Goal: Task Accomplishment & Management: Use online tool/utility

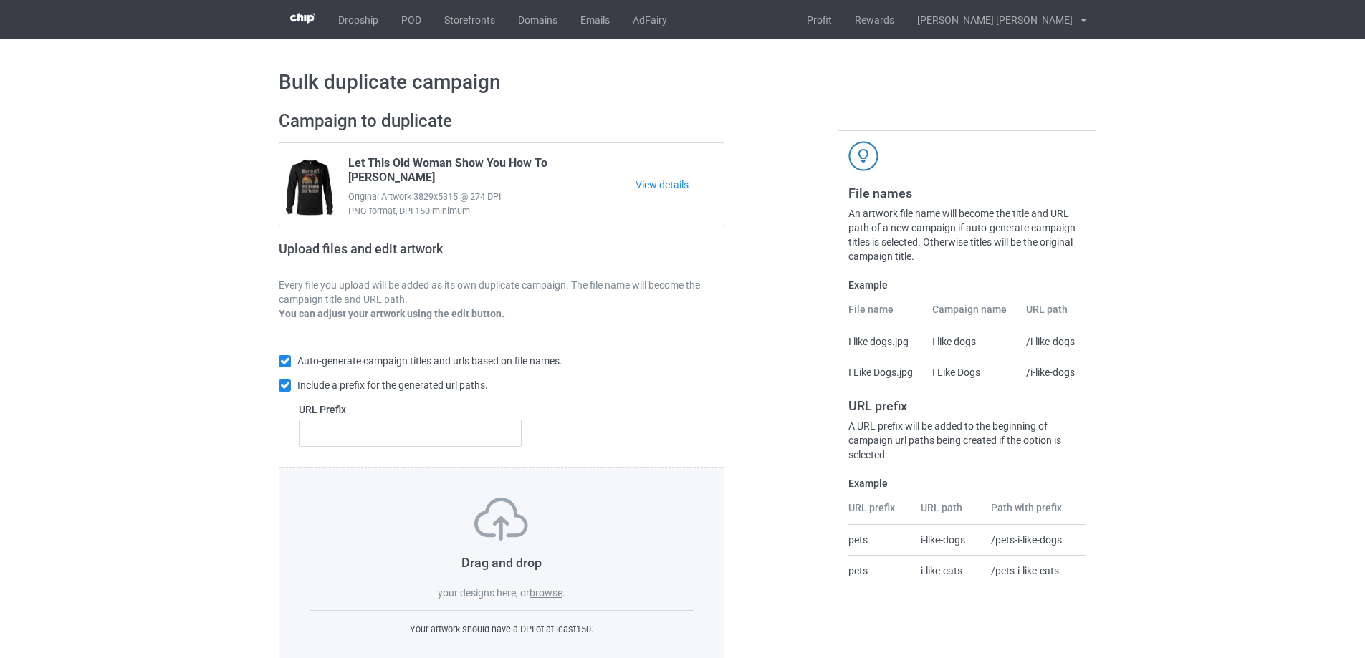
click at [540, 594] on label "browse" at bounding box center [545, 593] width 33 height 11
click at [0, 0] on input "browse" at bounding box center [0, 0] width 0 height 0
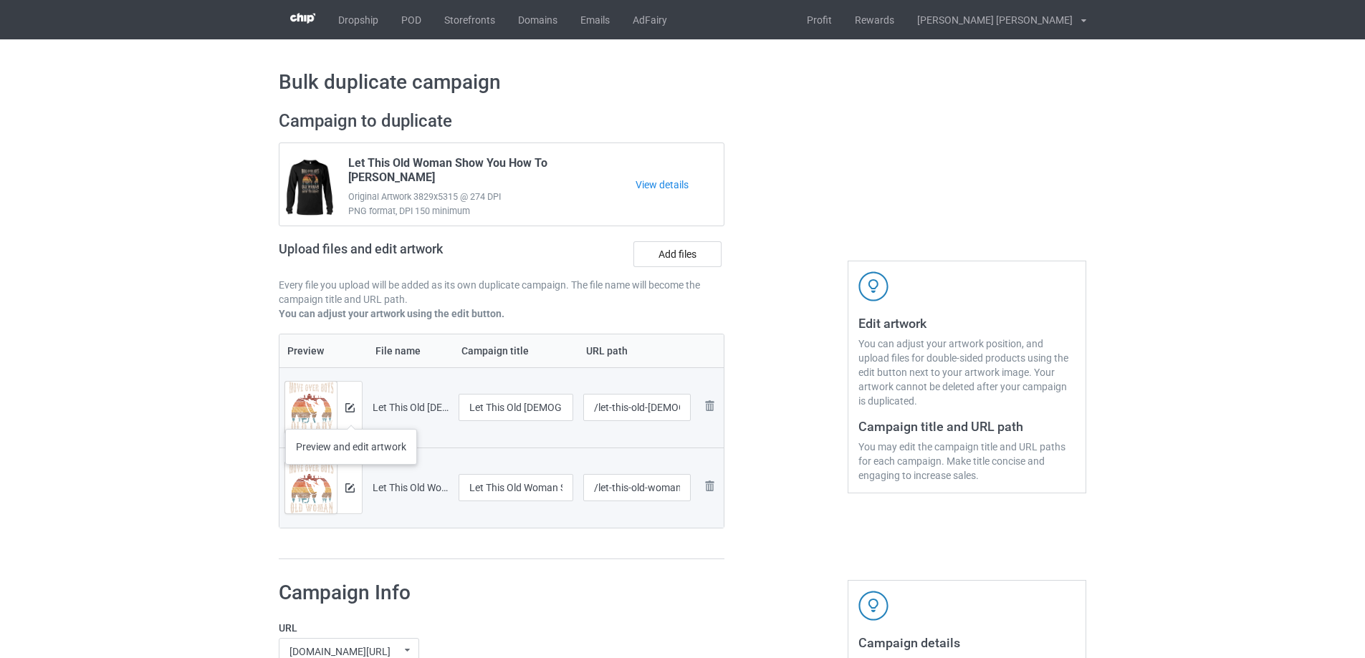
click at [351, 415] on div at bounding box center [349, 408] width 25 height 52
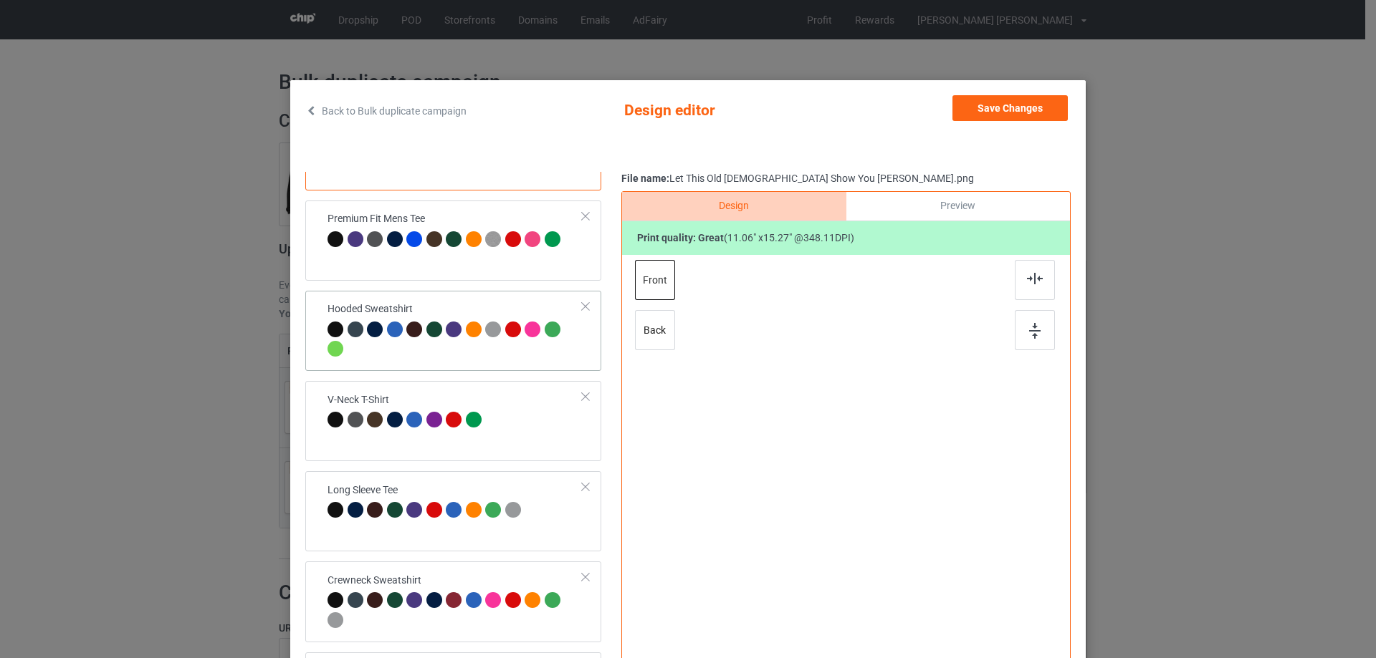
scroll to position [154, 0]
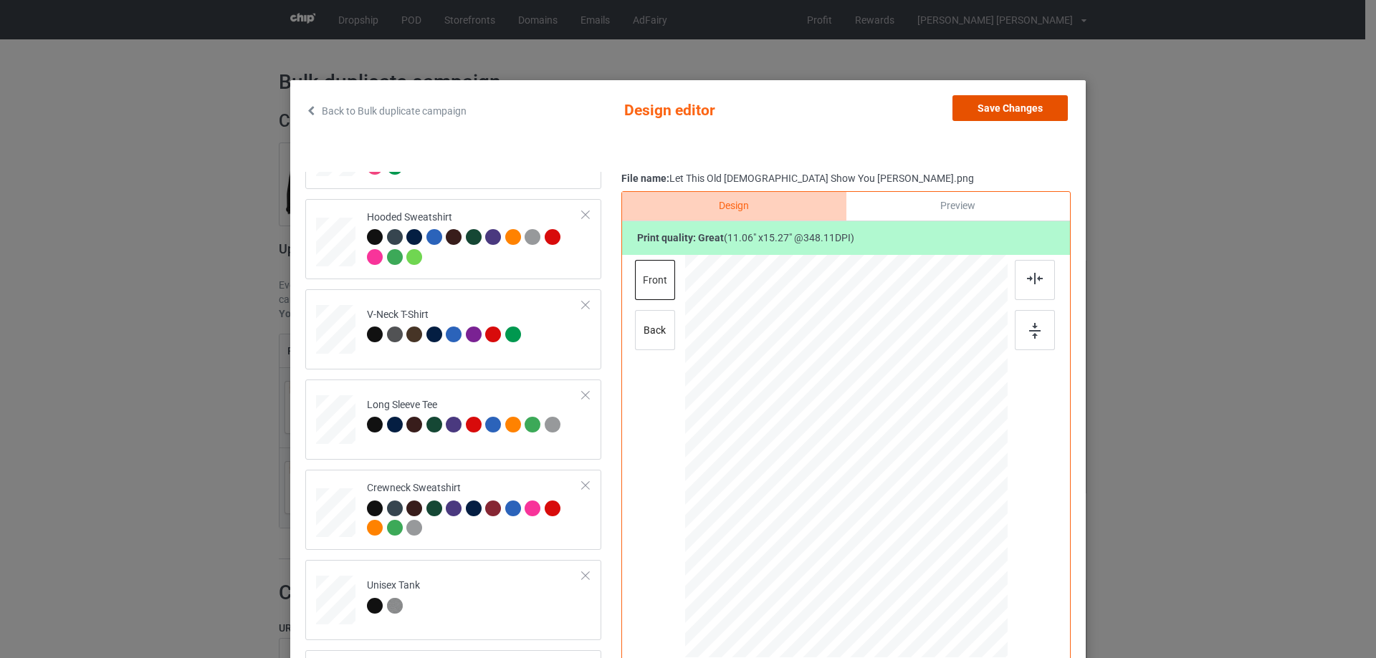
click at [1040, 103] on button "Save Changes" at bounding box center [1009, 108] width 115 height 26
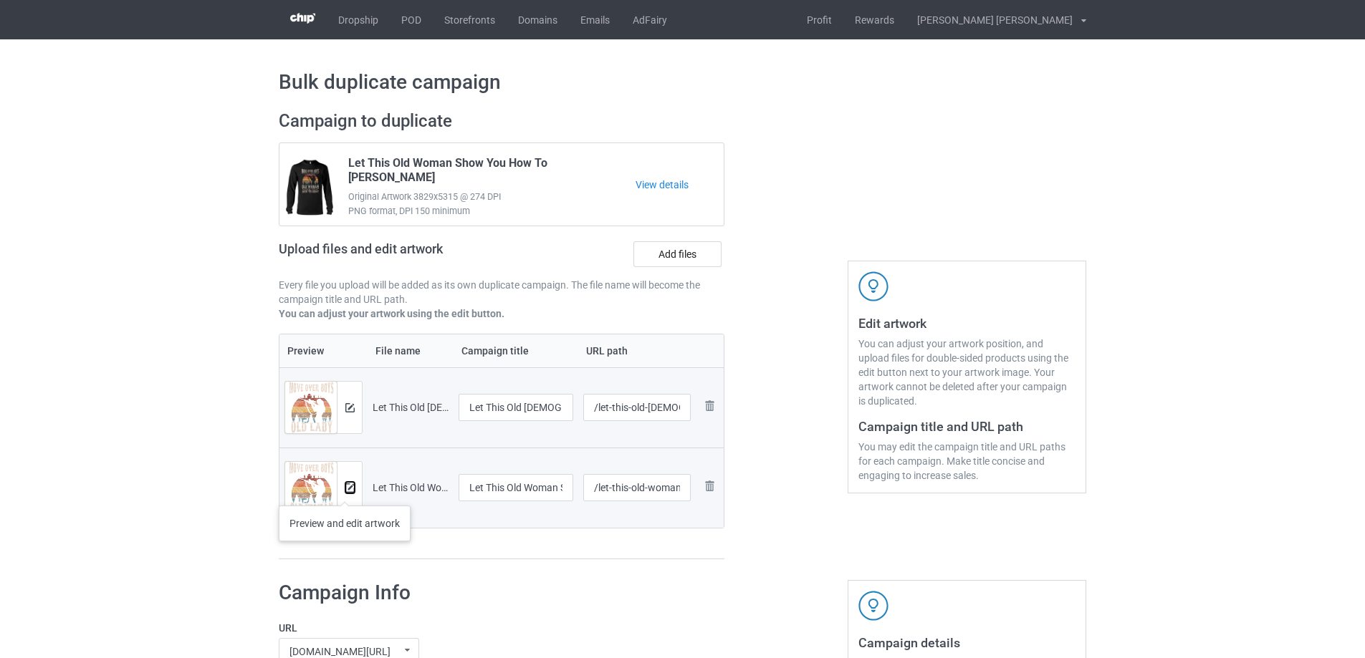
click at [345, 492] on img at bounding box center [349, 488] width 9 height 9
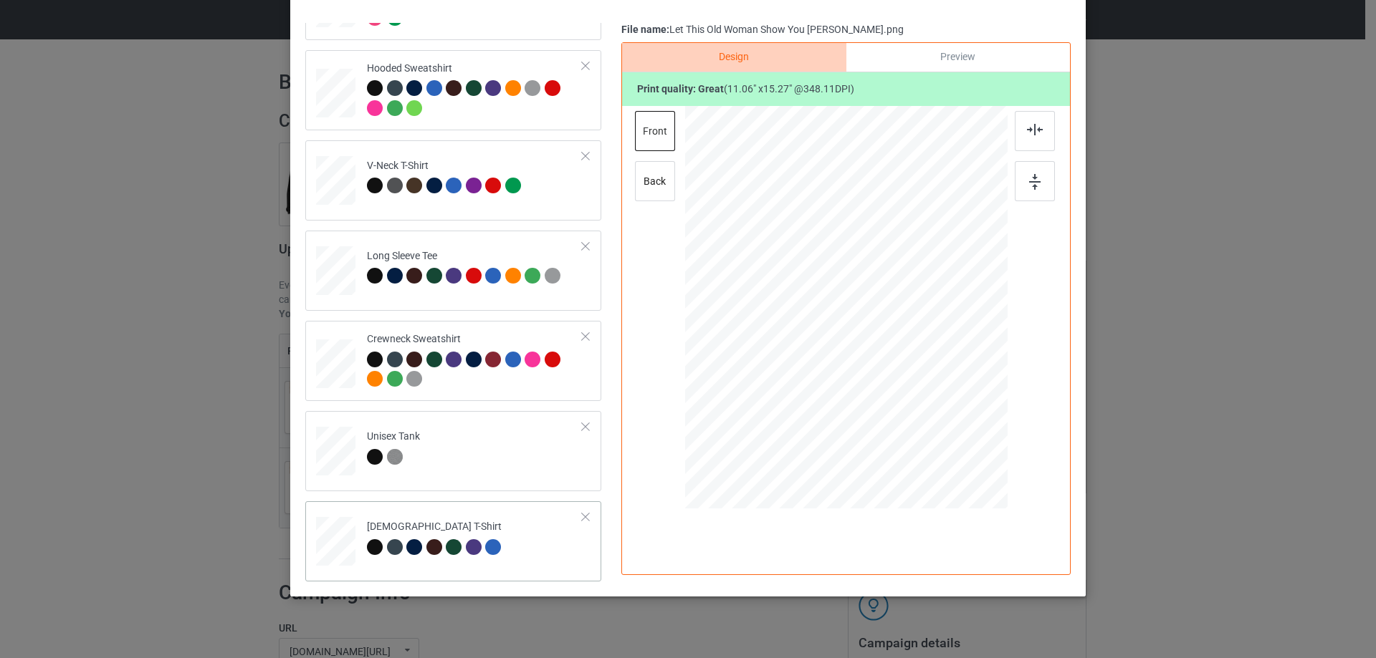
scroll to position [168, 0]
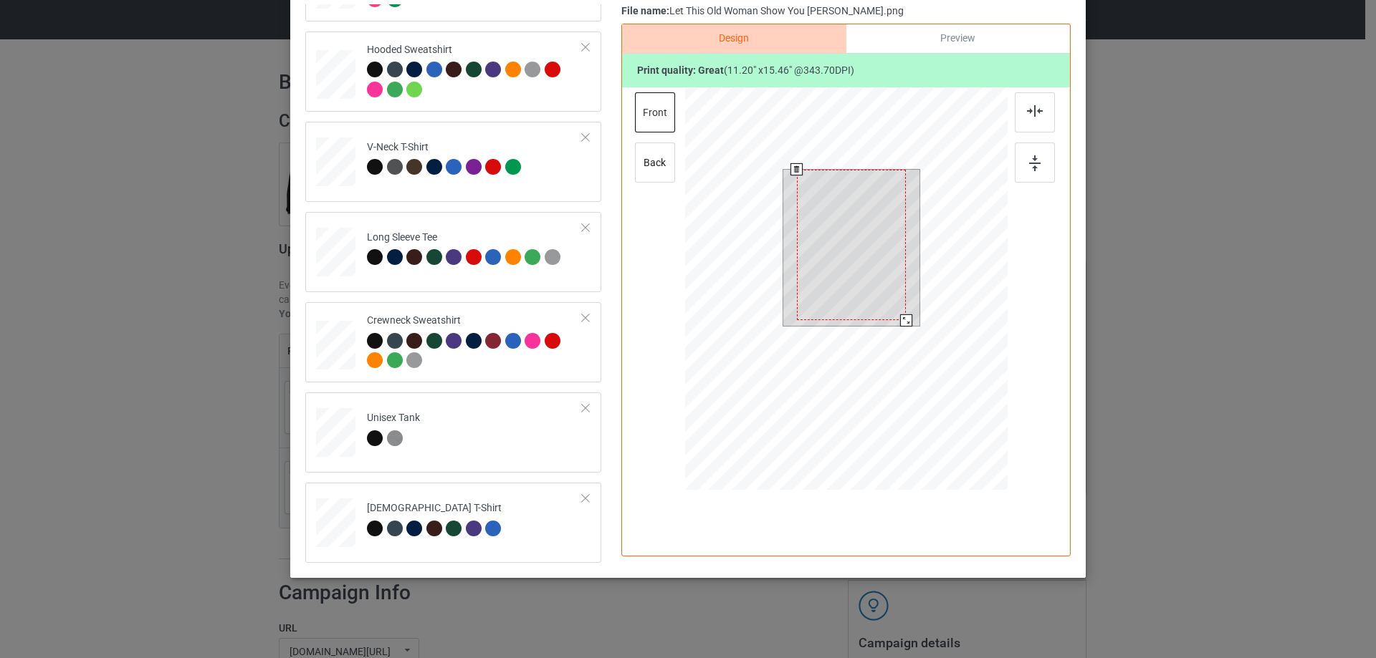
click at [900, 322] on div at bounding box center [906, 321] width 12 height 12
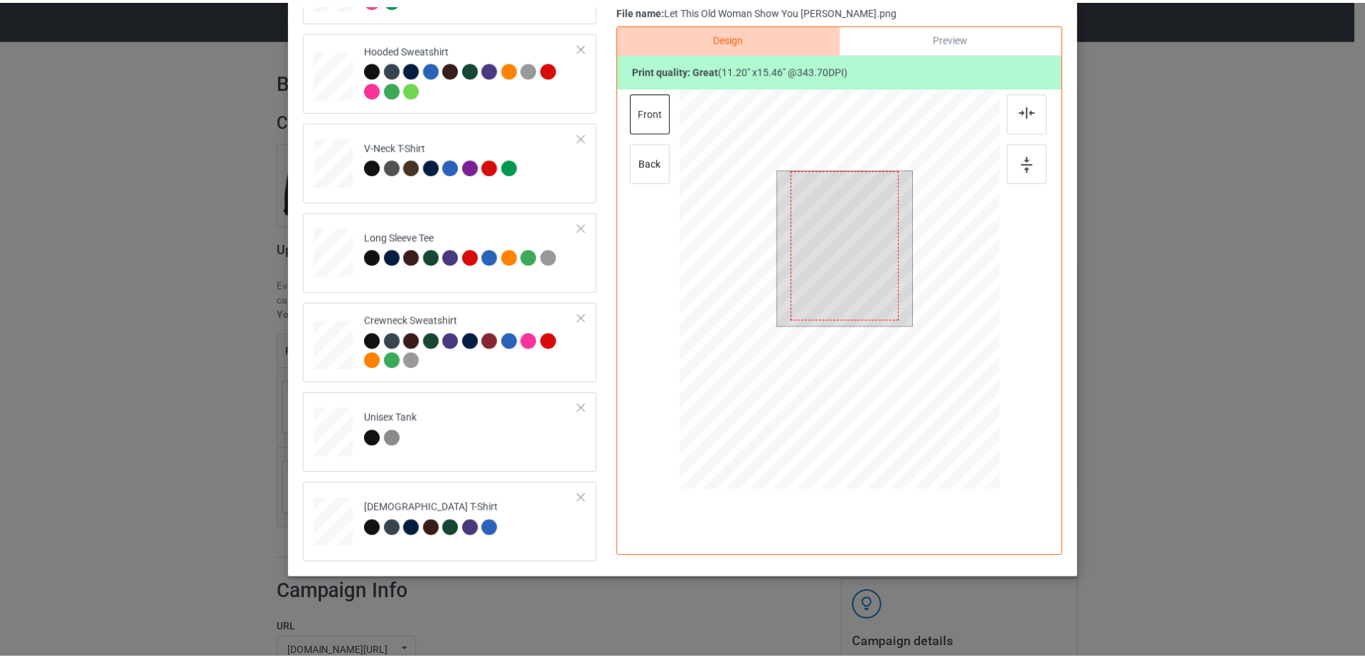
scroll to position [0, 0]
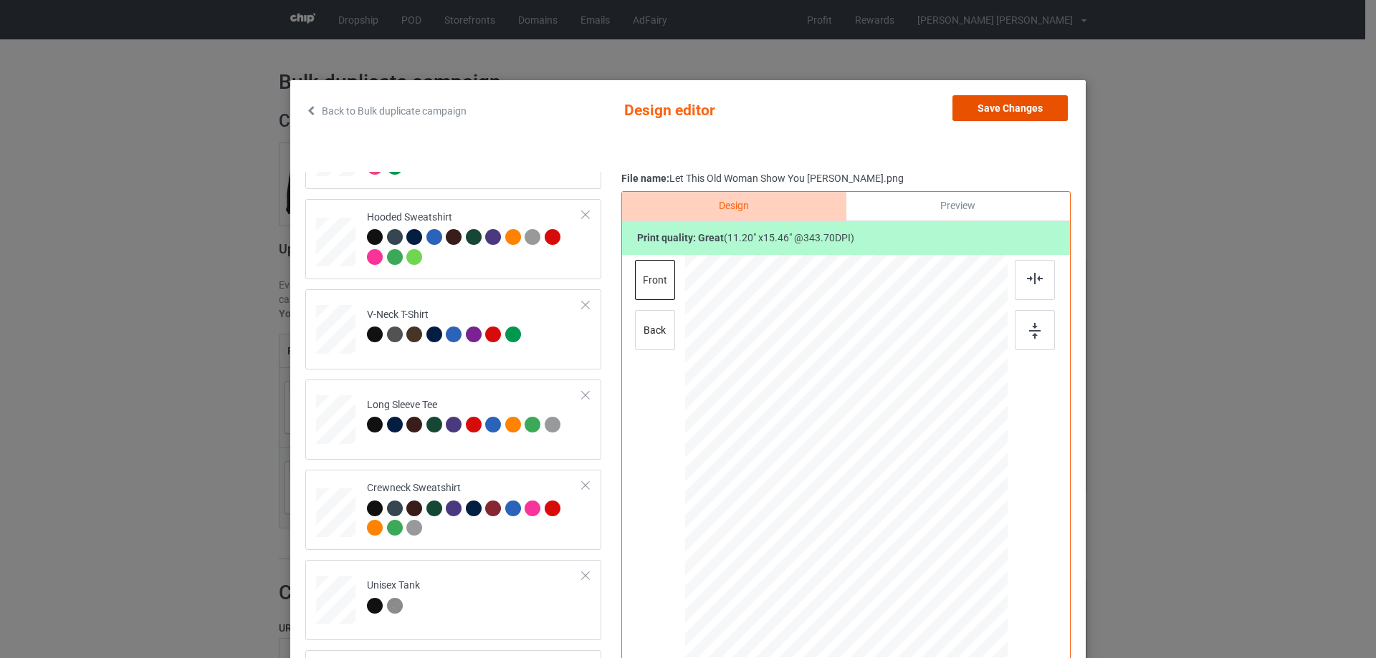
click at [990, 107] on button "Save Changes" at bounding box center [1009, 108] width 115 height 26
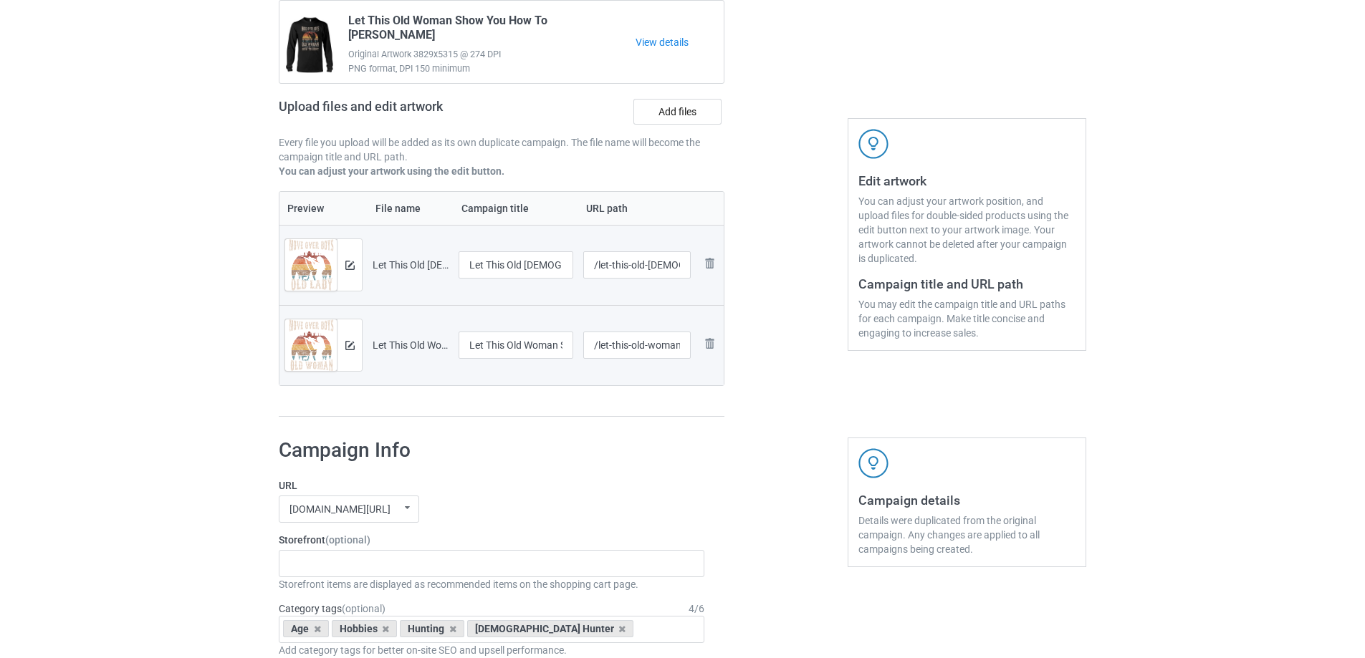
scroll to position [287, 0]
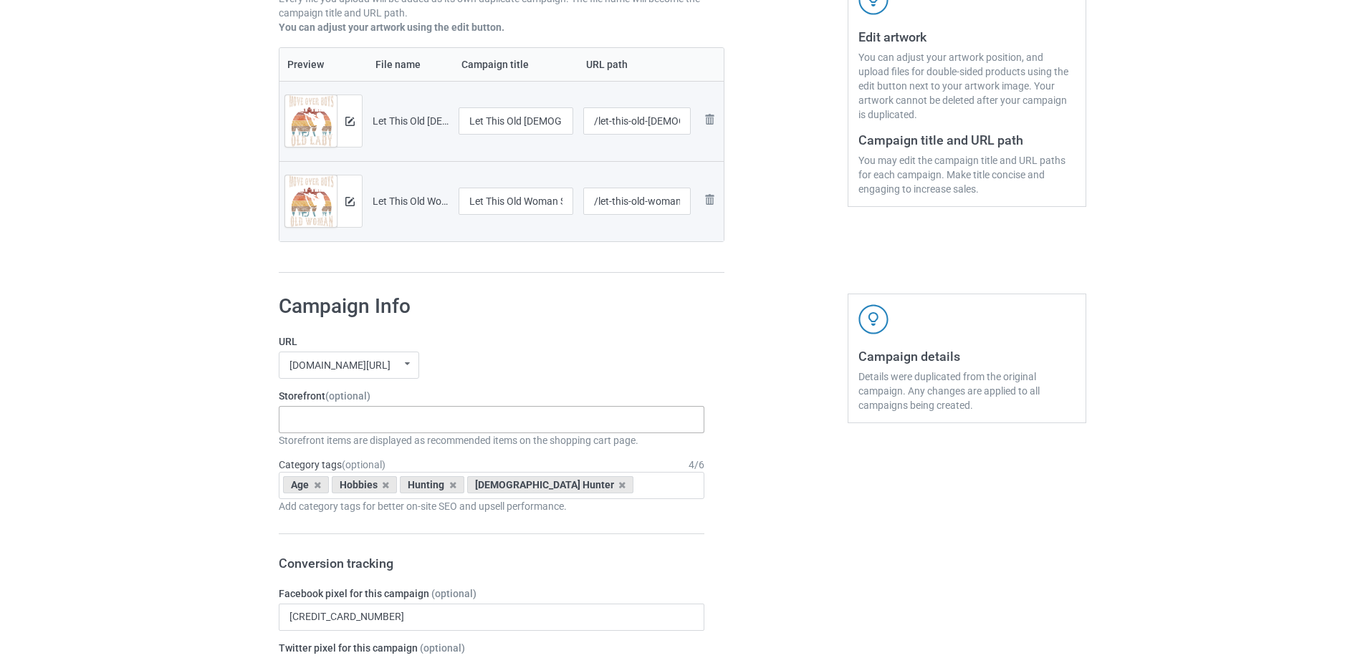
click at [341, 408] on div "Gifts For Bikers No Hobby [DATE] Hide And Seek World Champion Sasquatch I Love …" at bounding box center [492, 419] width 426 height 27
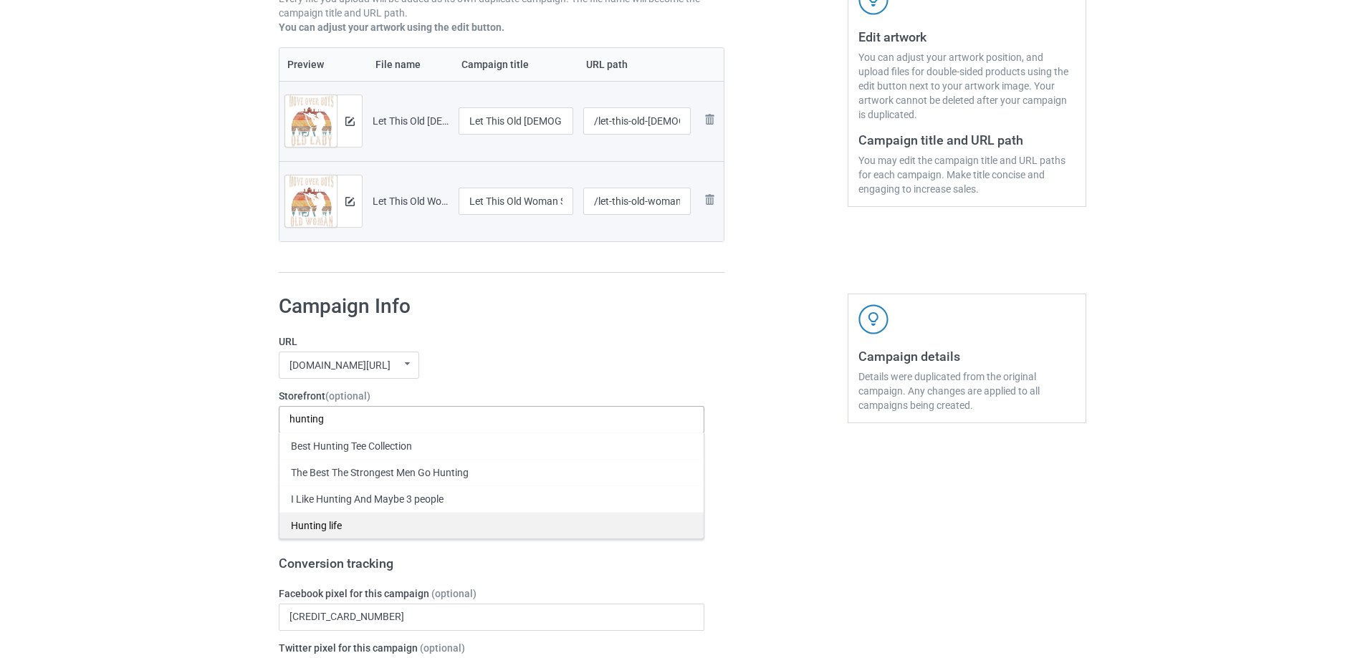
type input "hunting"
click at [328, 520] on div "Hunting life" at bounding box center [491, 525] width 424 height 27
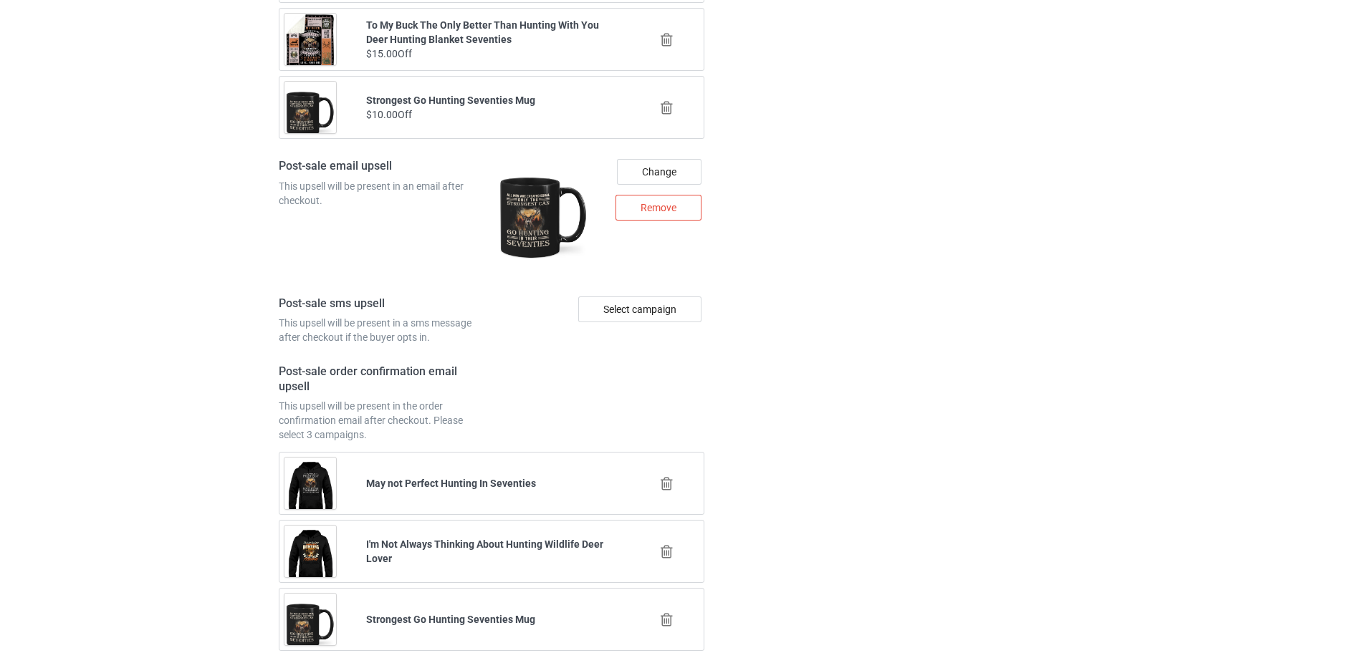
scroll to position [2012, 0]
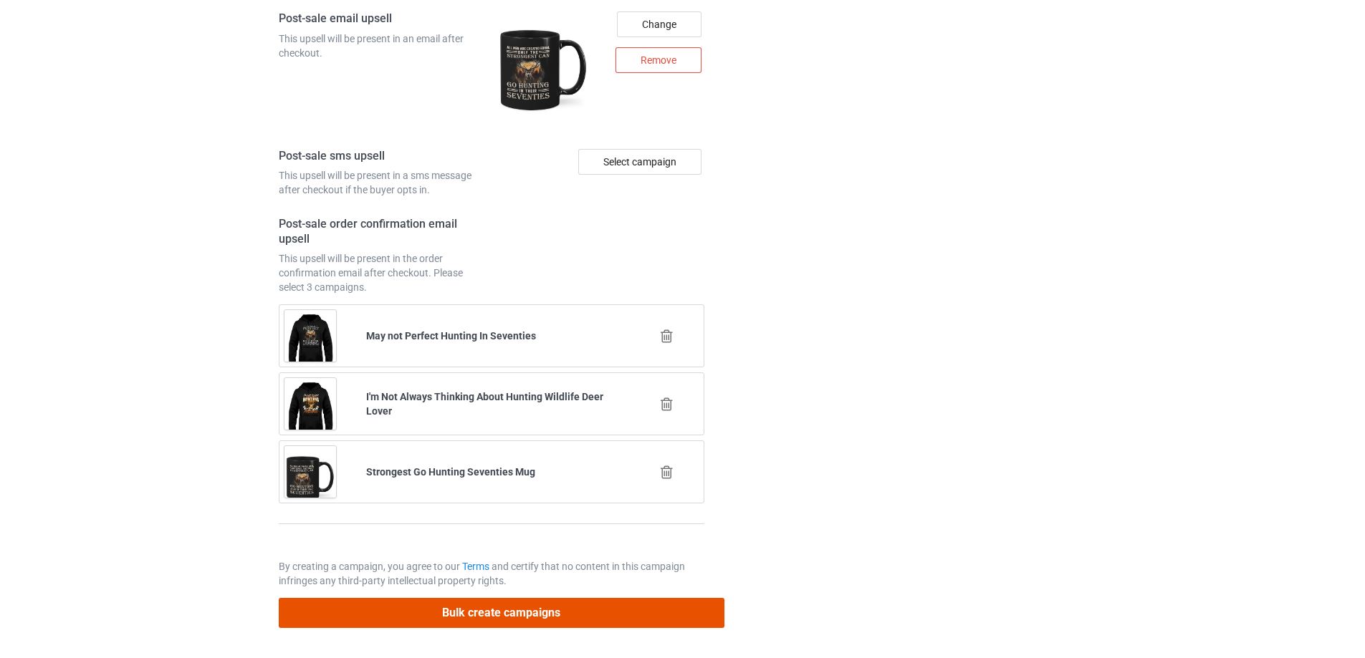
click at [478, 615] on button "Bulk create campaigns" at bounding box center [502, 612] width 446 height 29
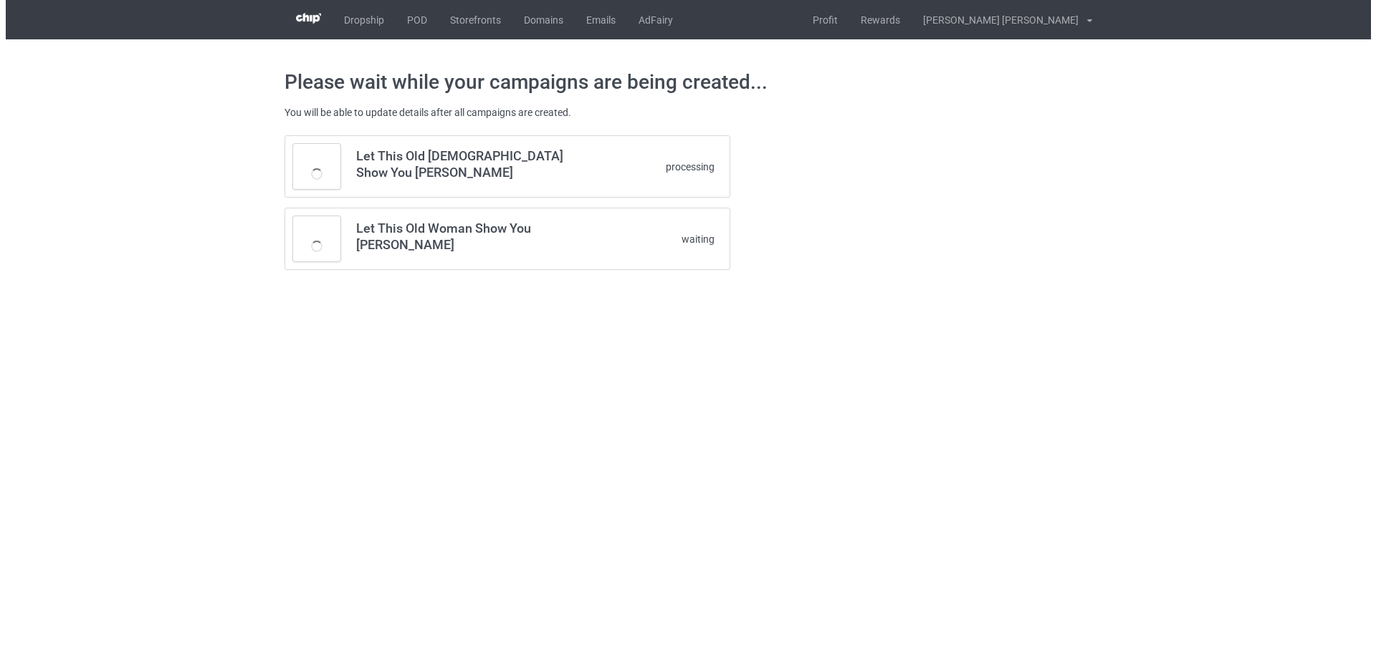
scroll to position [0, 0]
